Goal: Information Seeking & Learning: Learn about a topic

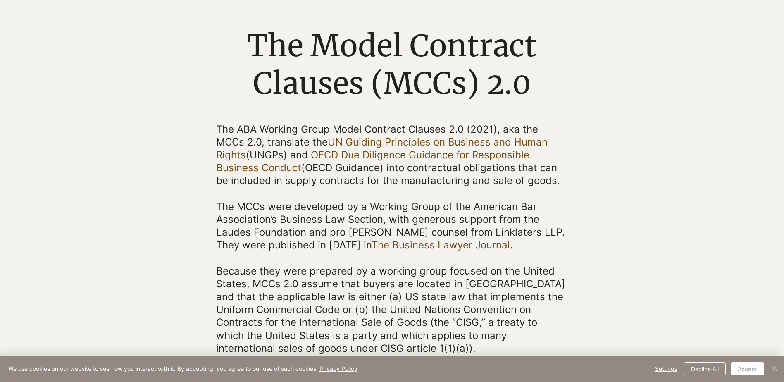
scroll to position [83, 0]
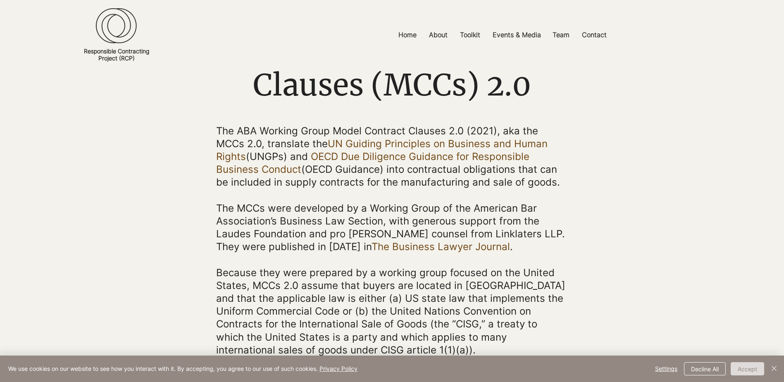
click at [740, 365] on button "Accept" at bounding box center [747, 368] width 33 height 13
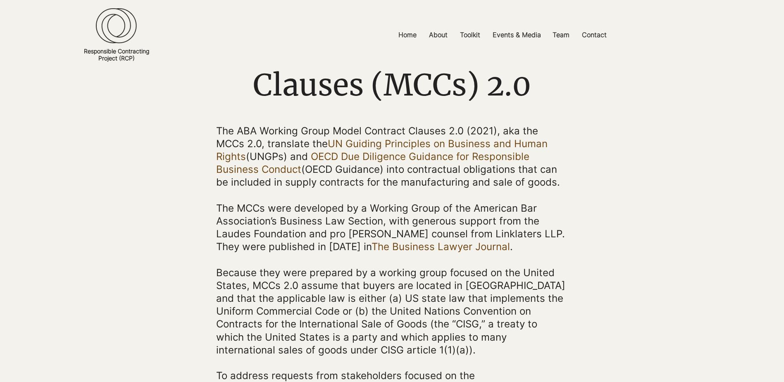
click at [653, 268] on div "main content" at bounding box center [392, 289] width 784 height 521
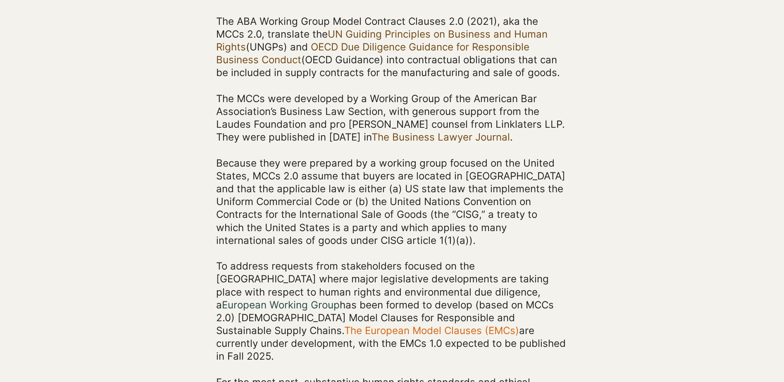
scroll to position [207, 0]
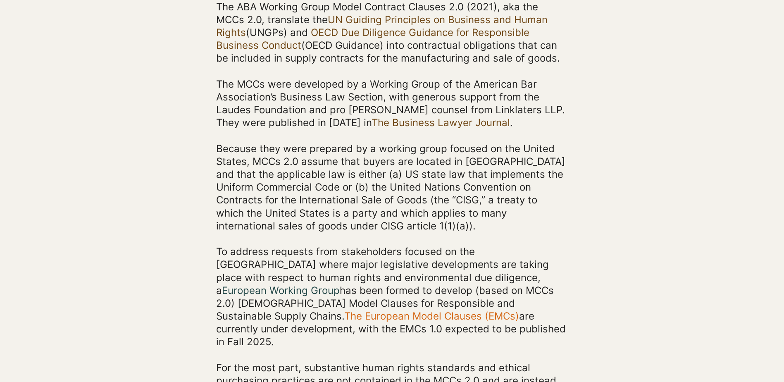
click at [653, 268] on div "main content" at bounding box center [392, 165] width 784 height 521
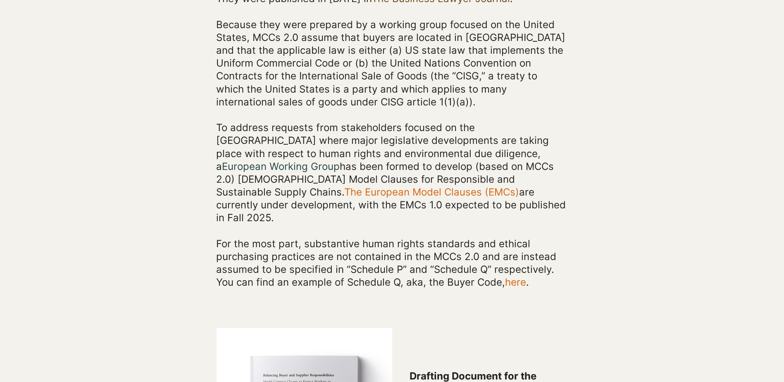
scroll to position [372, 0]
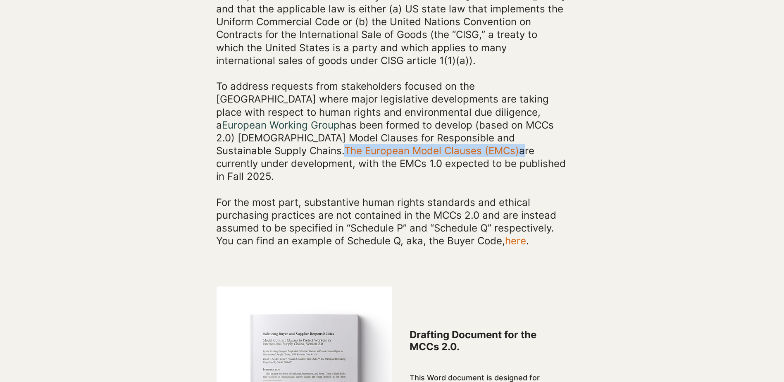
drag, startPoint x: 324, startPoint y: 150, endPoint x: 482, endPoint y: 141, distance: 157.7
click at [482, 141] on span "To address requests from stakeholders focused on the European Union where major…" at bounding box center [391, 131] width 350 height 102
copy span "The European Model Clauses (EMCs)"
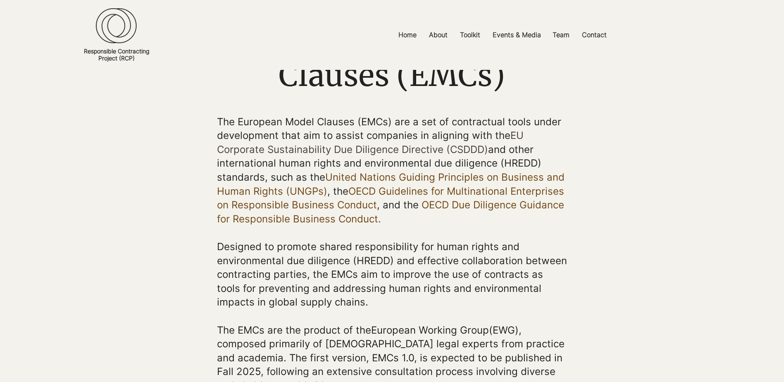
scroll to position [124, 0]
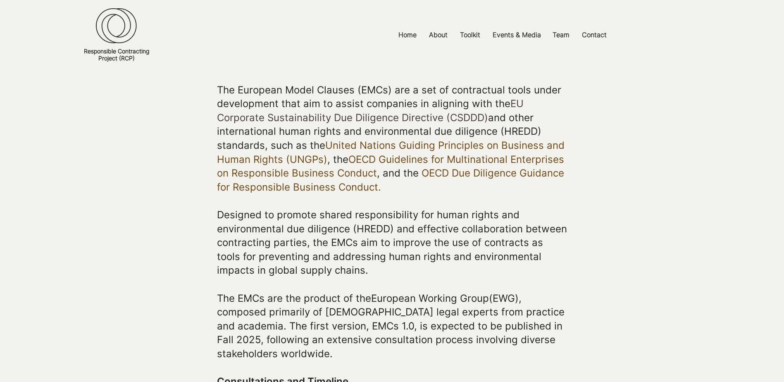
click at [596, 197] on div at bounding box center [392, 304] width 784 height 443
click at [648, 181] on div at bounding box center [392, 304] width 784 height 443
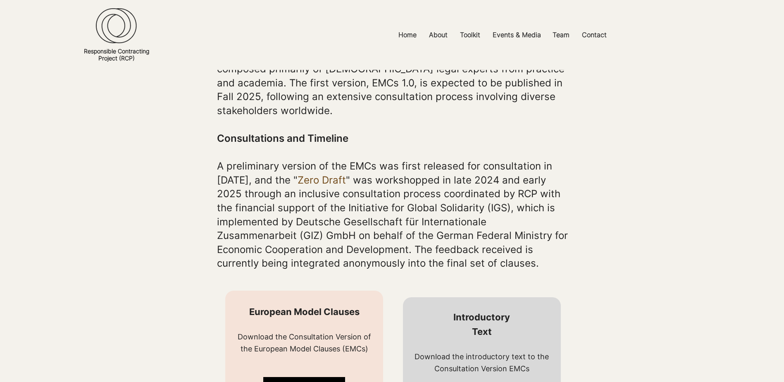
scroll to position [289, 0]
